Goal: Find specific page/section: Find specific page/section

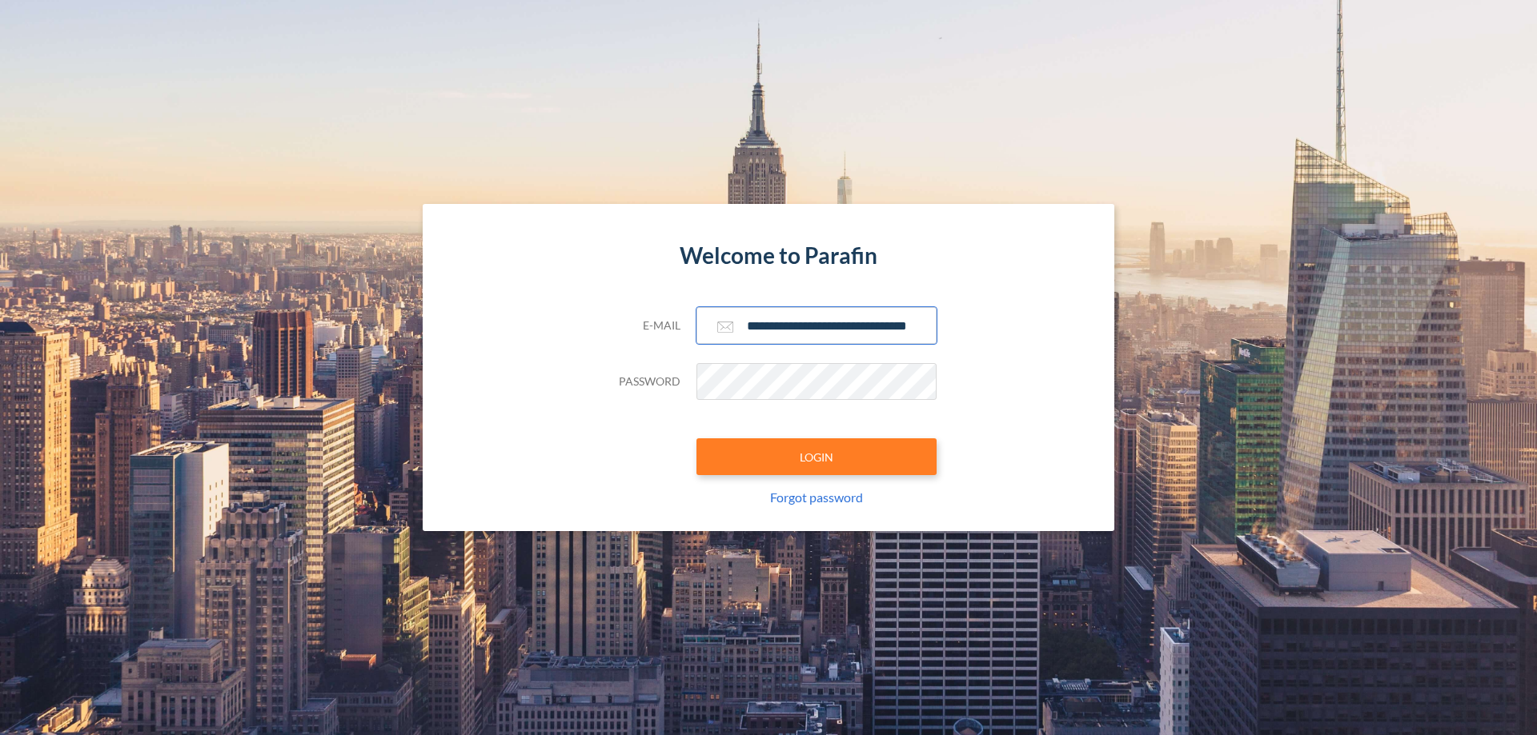
scroll to position [0, 26]
type input "**********"
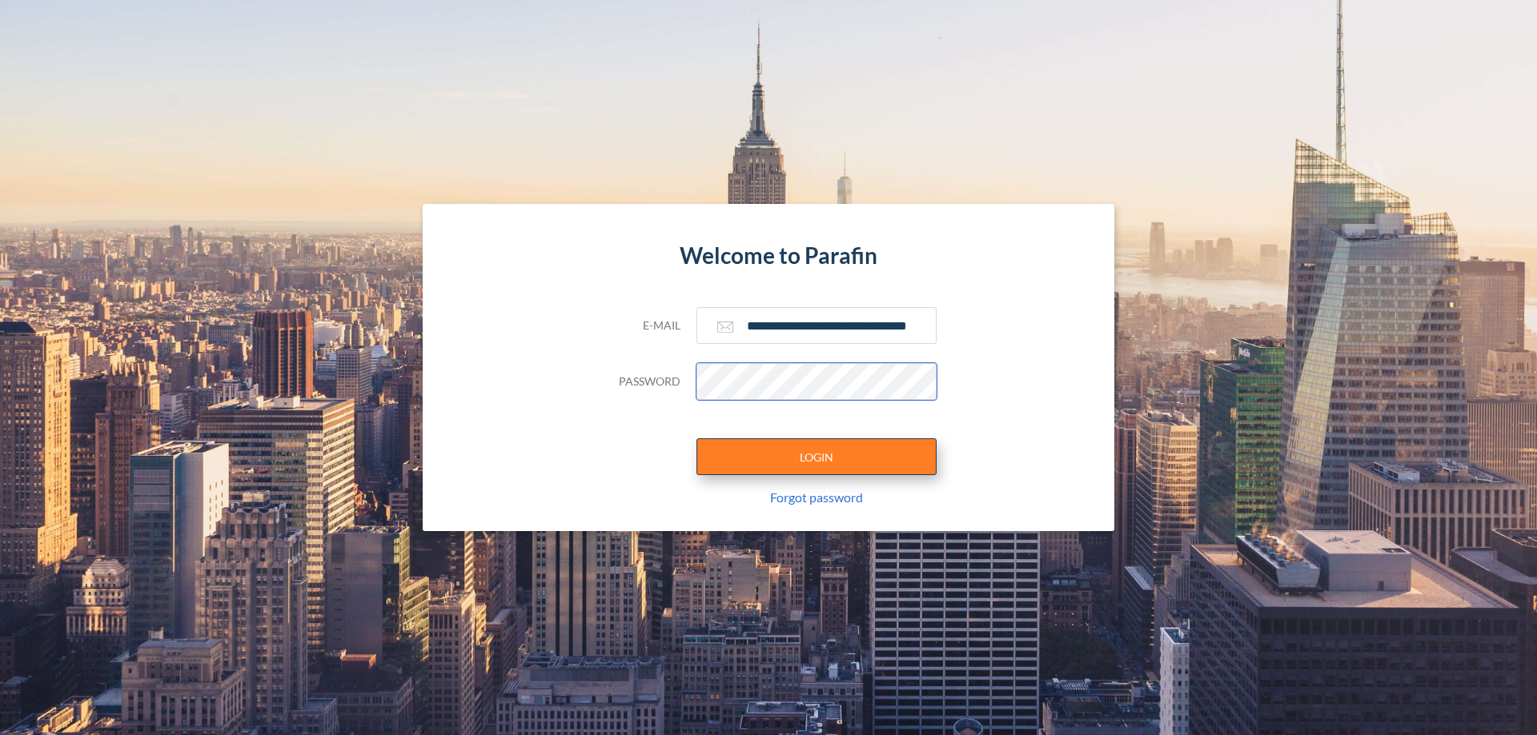
scroll to position [0, 0]
click at [816, 457] on button "LOGIN" at bounding box center [816, 457] width 240 height 37
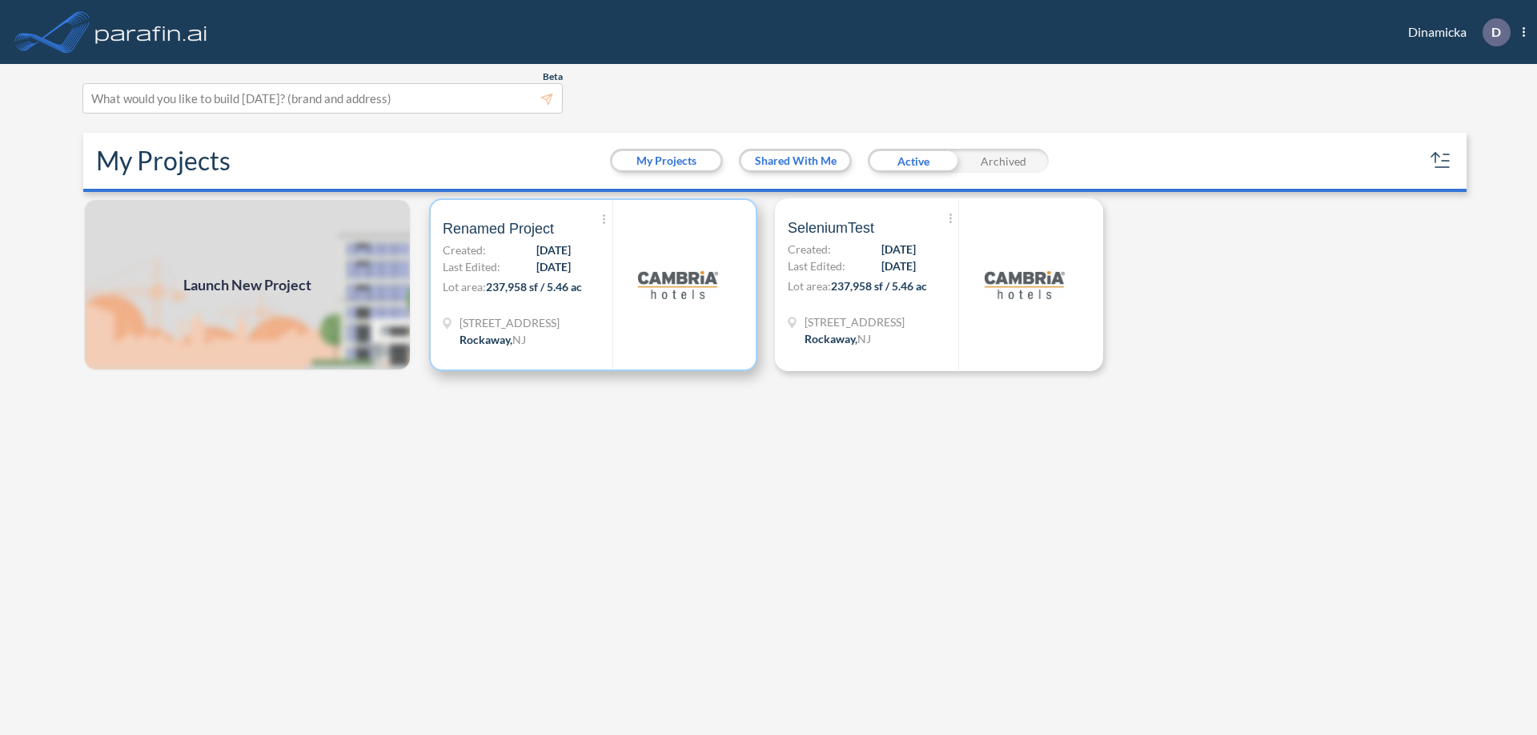
scroll to position [4, 0]
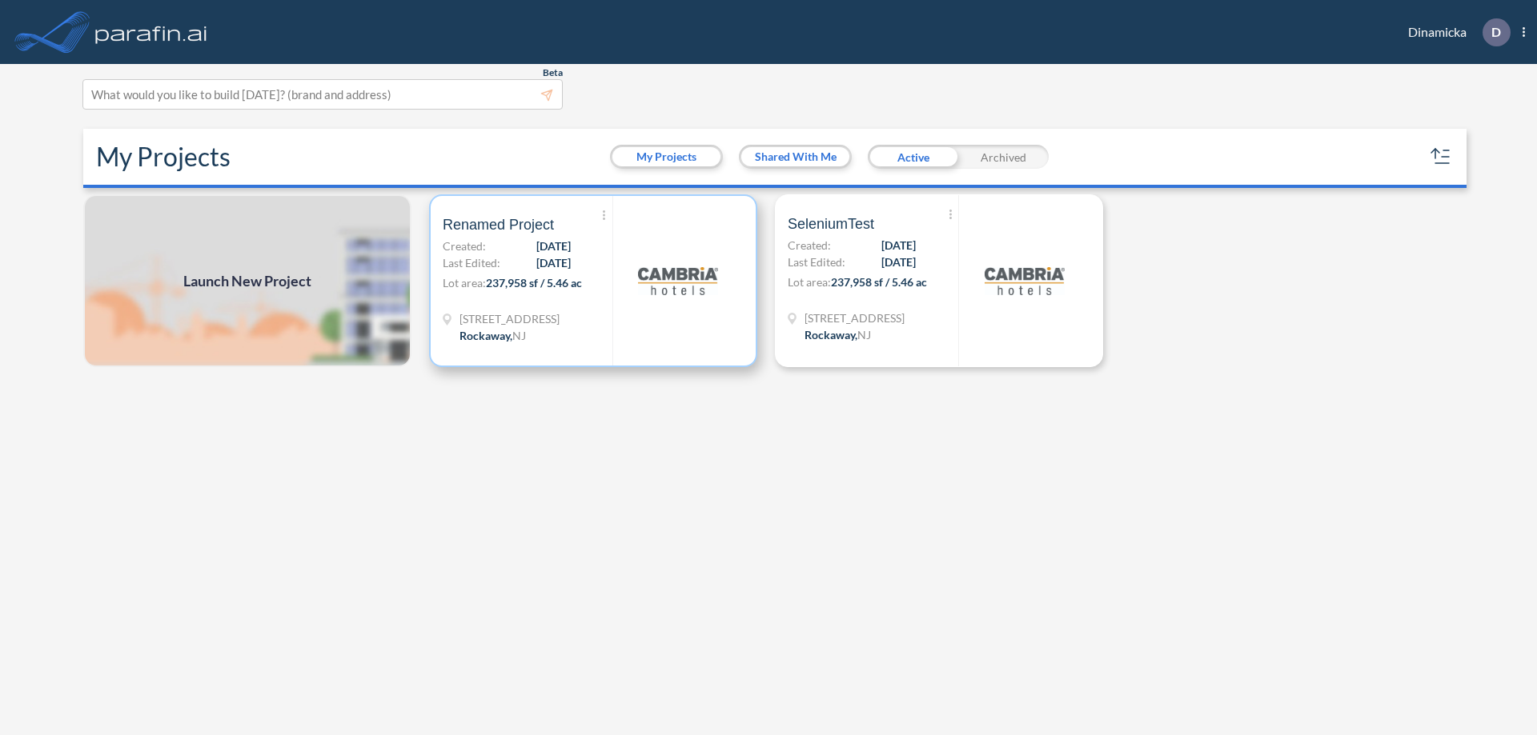
click at [593, 281] on p "Lot area: 237,958 sf / 5.46 ac" at bounding box center [528, 285] width 170 height 23
